Goal: Find specific fact: Find specific fact

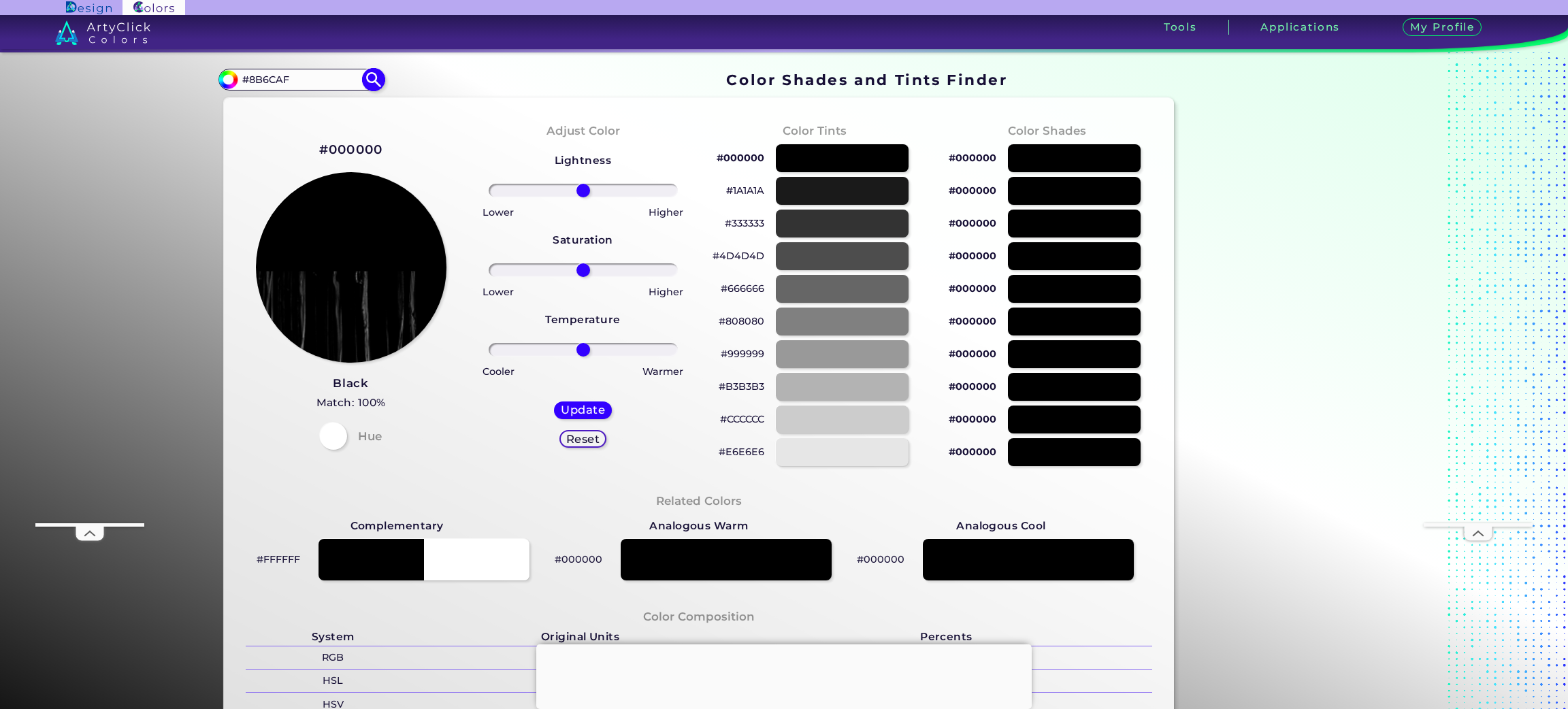
click at [246, 80] on input "#8B6CAF" at bounding box center [300, 79] width 126 height 18
type input "8B6CAF"
type input "#000000"
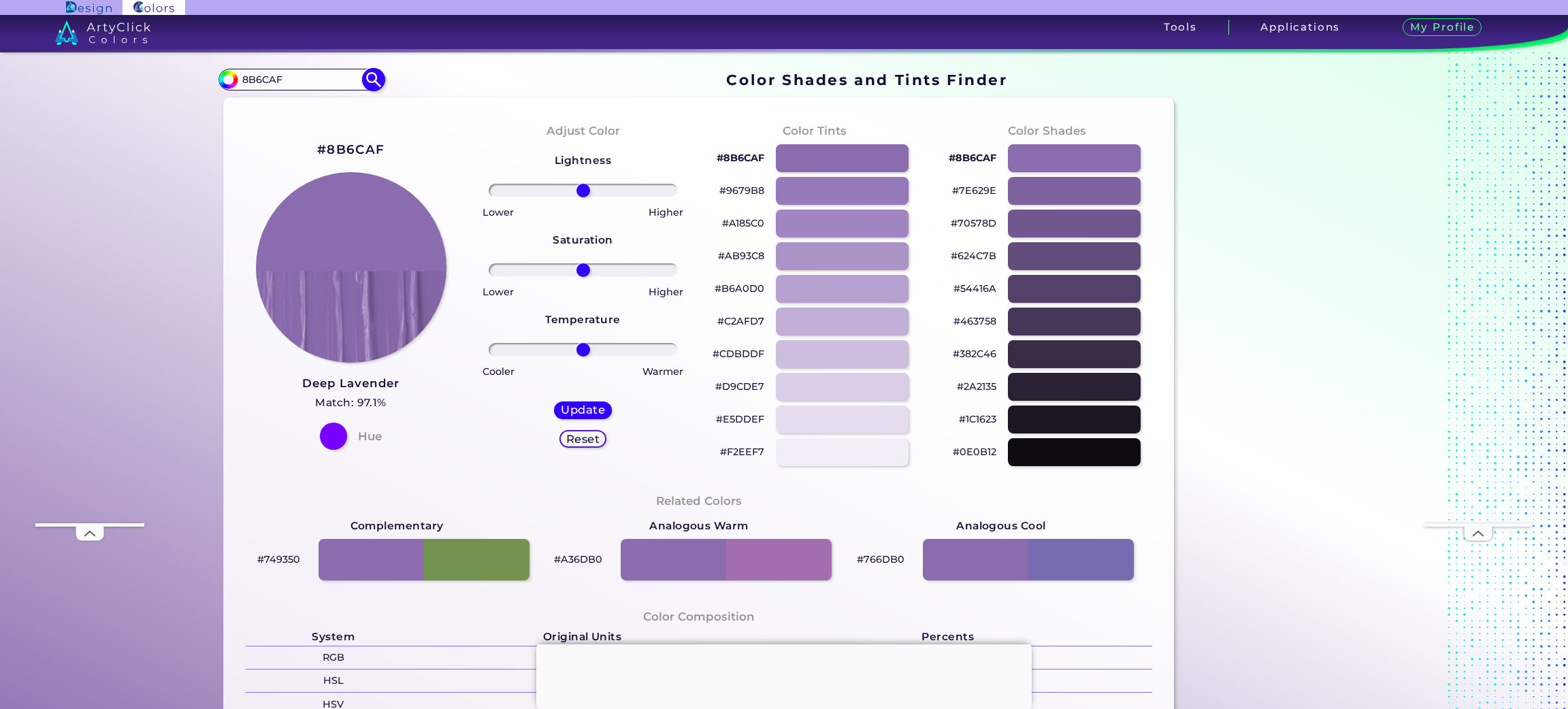
click at [301, 82] on input "8B6CAF" at bounding box center [300, 79] width 126 height 18
paste input "3ccad"
type input "83ccad"
type input "#000000"
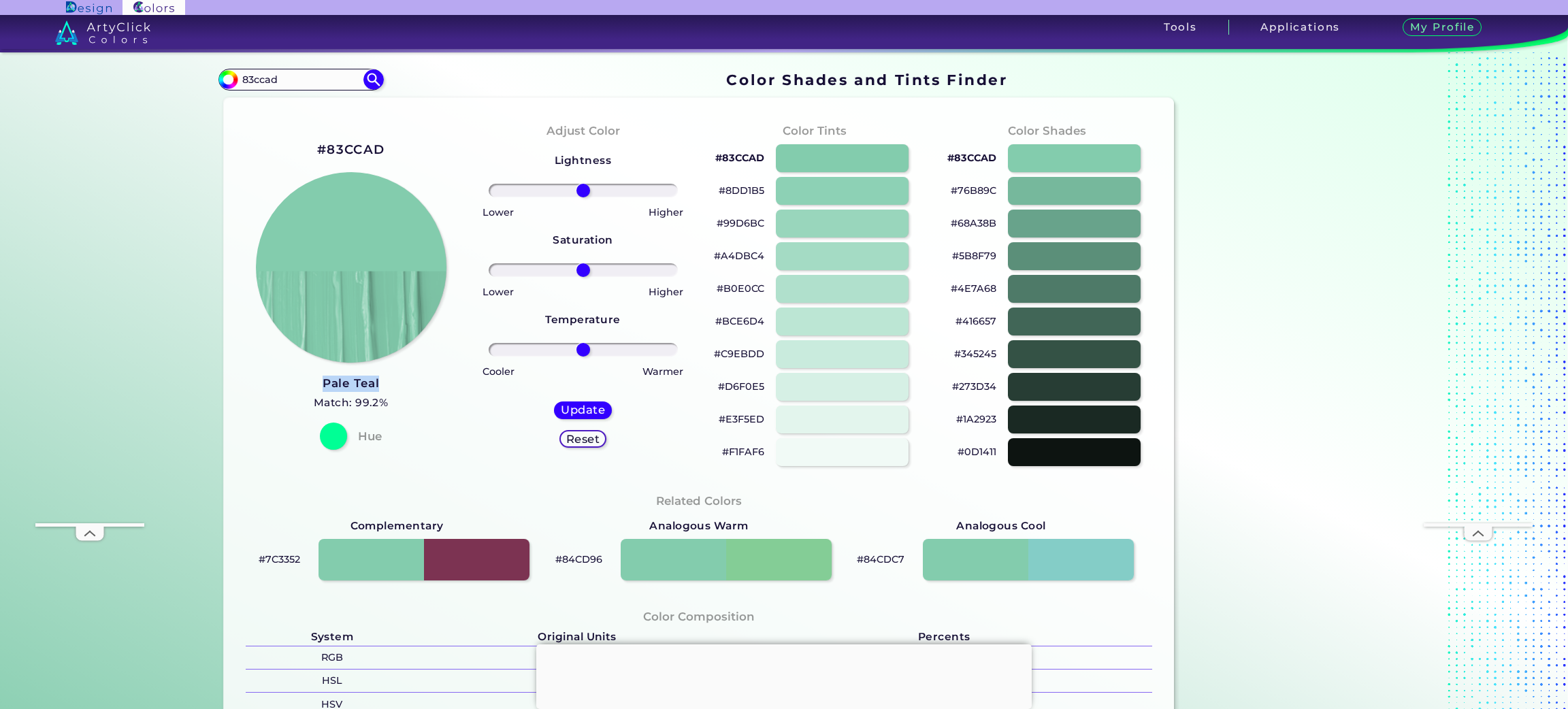
drag, startPoint x: 394, startPoint y: 380, endPoint x: 312, endPoint y: 389, distance: 82.5
click at [312, 389] on div "#83CCAD Pale Teal Match: 99.2% Hue" at bounding box center [351, 293] width 232 height 370
copy h3 "Pale Teal"
click at [362, 153] on h2 "#83CCAD" at bounding box center [351, 150] width 68 height 18
